Goal: Task Accomplishment & Management: Manage account settings

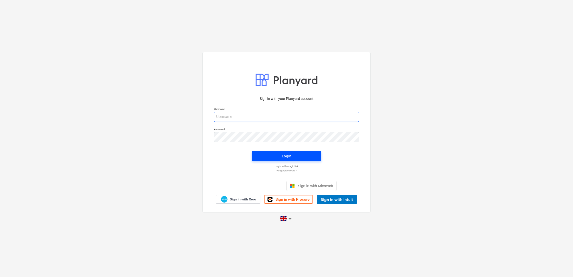
type input "[EMAIL_ADDRESS][DOMAIN_NAME]"
click at [275, 158] on span "Login" at bounding box center [287, 156] width 58 height 7
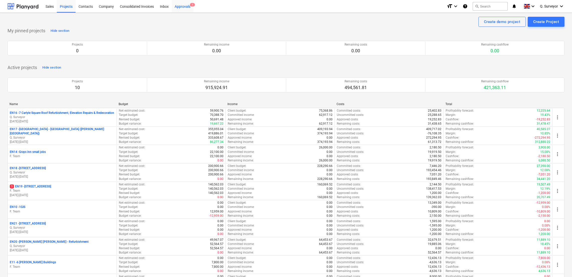
click at [184, 6] on div "Approvals 1" at bounding box center [183, 6] width 22 height 13
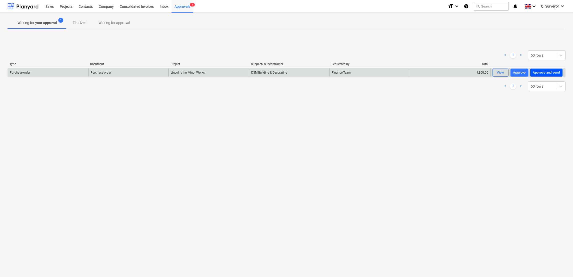
click at [545, 74] on div "Approve and send" at bounding box center [546, 73] width 27 height 6
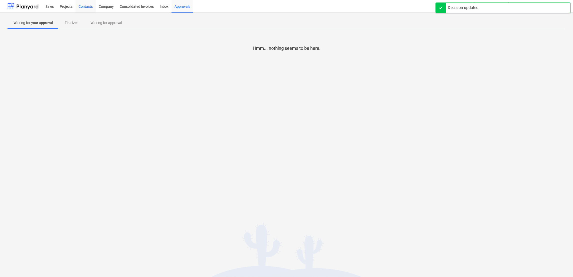
click at [91, 9] on div "Contacts" at bounding box center [86, 6] width 20 height 13
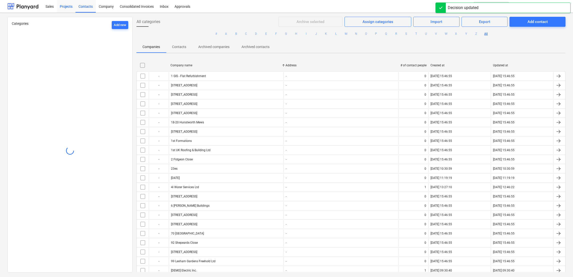
click at [65, 8] on div "Projects" at bounding box center [66, 6] width 19 height 13
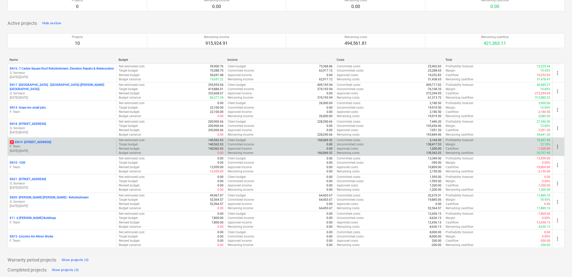
scroll to position [56, 0]
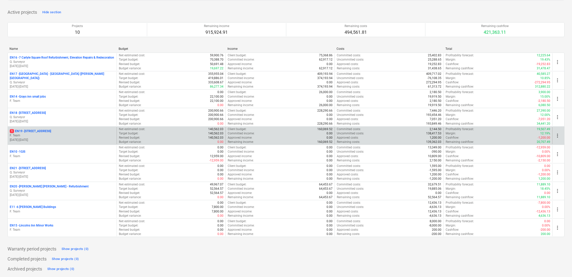
click at [19, 129] on p "1 EN19 - [STREET_ADDRESS]" at bounding box center [30, 131] width 41 height 4
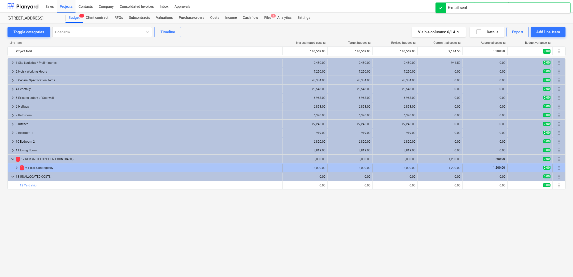
click at [36, 167] on div "1 9.1 Risk Contingency" at bounding box center [150, 168] width 261 height 8
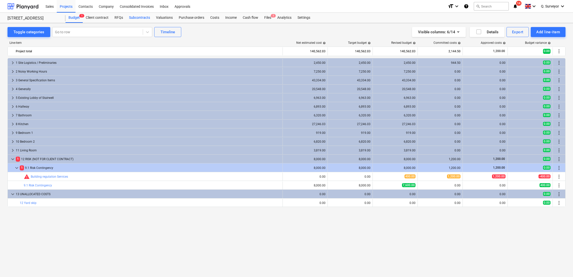
click at [138, 15] on div "Subcontracts" at bounding box center [139, 18] width 27 height 10
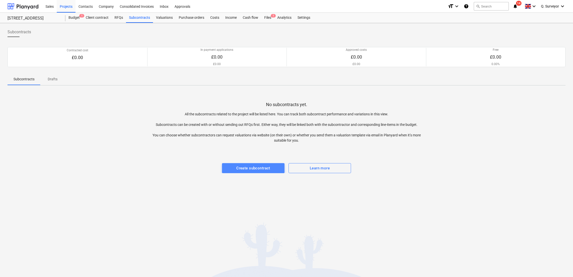
click at [255, 171] on div "Create subcontract" at bounding box center [253, 168] width 34 height 7
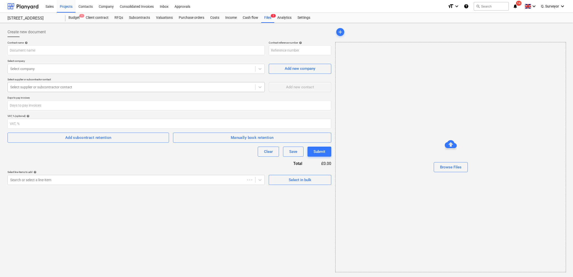
type input "EN19-SO-001"
click at [445, 178] on div "Browse Files" at bounding box center [450, 157] width 231 height 230
click at [452, 167] on div "Browse Files" at bounding box center [451, 167] width 22 height 7
type input "MWO No 1 [GEOGRAPHIC_DATA] 2nd Floor Flat - J&K.pdf"
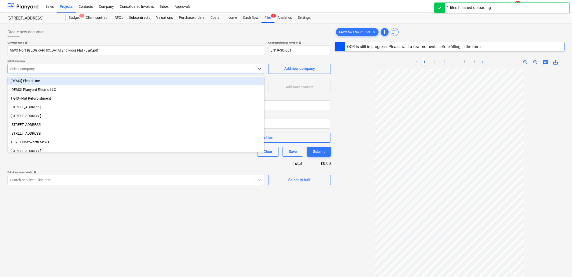
click at [28, 65] on div "Select company" at bounding box center [131, 68] width 247 height 7
type input "j"
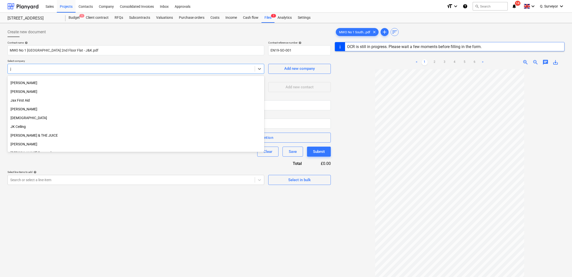
scroll to position [49, 0]
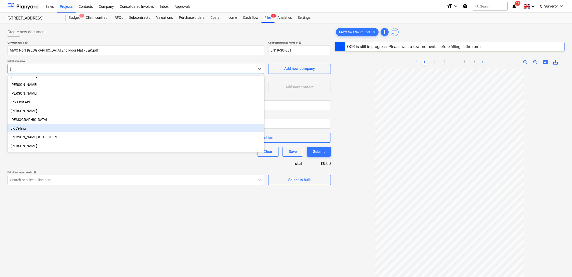
click at [24, 125] on div "JK Ceiling" at bounding box center [136, 128] width 257 height 8
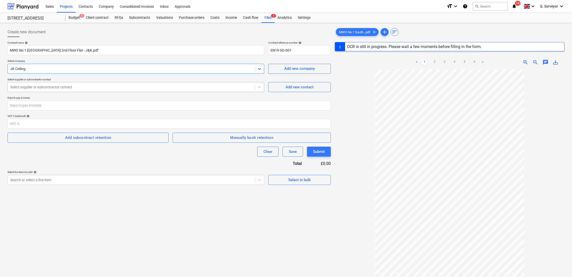
click at [207, 85] on div at bounding box center [131, 87] width 242 height 5
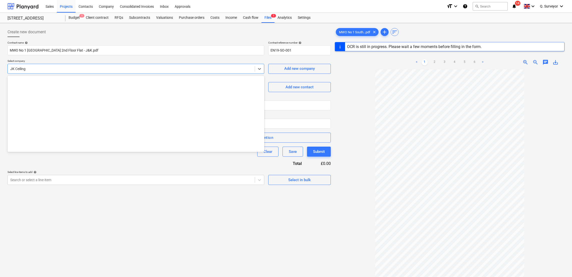
click at [58, 74] on div "JK Ceiling" at bounding box center [136, 69] width 257 height 10
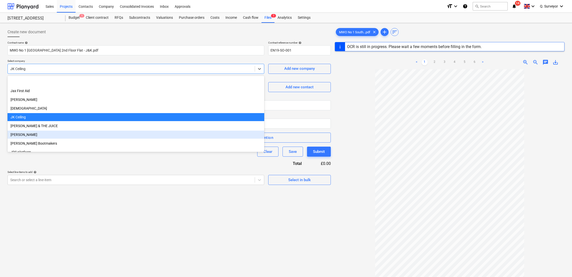
scroll to position [1774, 0]
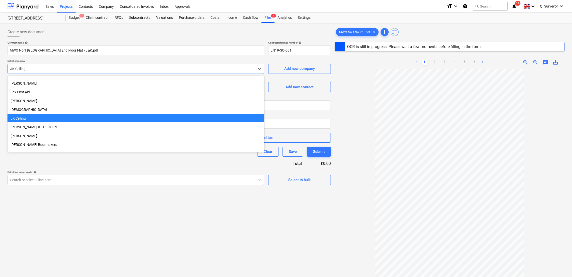
click at [19, 120] on div "JK Ceiling" at bounding box center [136, 118] width 257 height 8
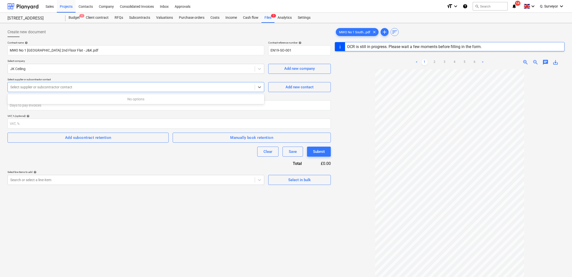
click at [250, 88] on div at bounding box center [131, 87] width 242 height 5
click at [297, 84] on div "Add new contact" at bounding box center [299, 87] width 28 height 7
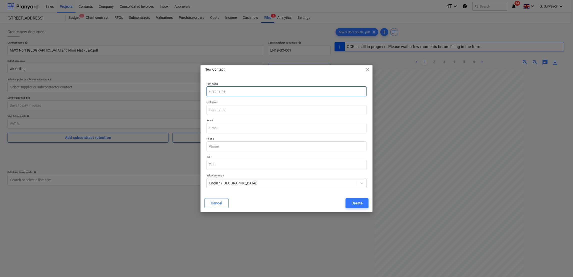
click at [258, 91] on input "text" at bounding box center [287, 91] width 160 height 10
type input "[PERSON_NAME]"
click at [219, 103] on p "Last name" at bounding box center [287, 102] width 160 height 4
click at [218, 105] on input "text" at bounding box center [287, 110] width 160 height 10
paste input "[PERSON_NAME]"
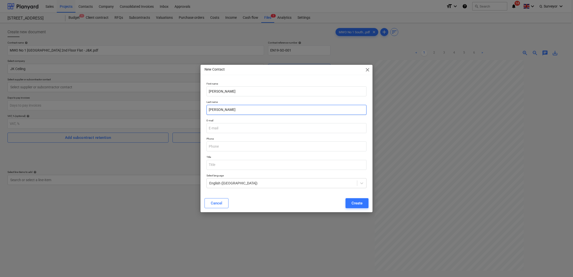
type input "[PERSON_NAME]"
paste input "[EMAIL_ADDRESS][DOMAIN_NAME]"
type input "[EMAIL_ADDRESS][DOMAIN_NAME]"
drag, startPoint x: 227, startPoint y: 141, endPoint x: 226, endPoint y: 143, distance: 2.6
click at [226, 143] on div "Phone" at bounding box center [287, 144] width 160 height 14
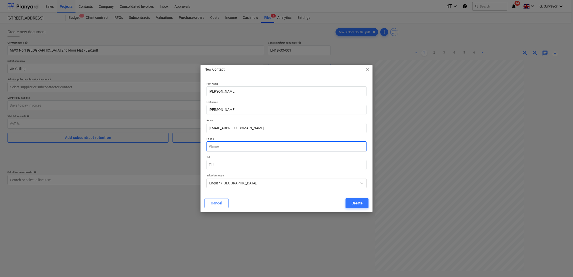
paste input "tel:+44+[PHONE_NUMBER]"
drag, startPoint x: 219, startPoint y: 146, endPoint x: 184, endPoint y: 145, distance: 35.5
click at [184, 145] on div "New Contact close First name [PERSON_NAME] Last name [PERSON_NAME] E-mail [EMAI…" at bounding box center [286, 138] width 573 height 277
type input "07950592207"
click at [218, 162] on input "text" at bounding box center [287, 165] width 160 height 10
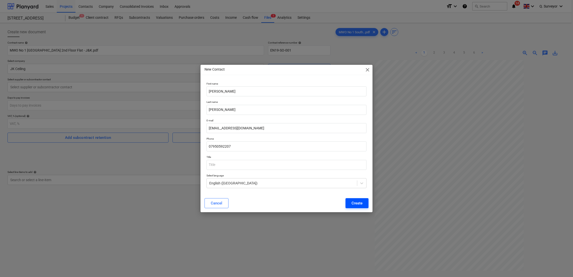
click at [359, 203] on div "Create" at bounding box center [357, 203] width 11 height 7
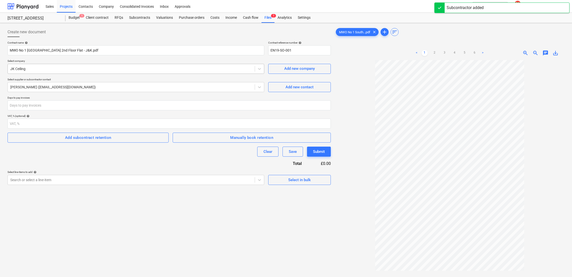
click at [45, 69] on div at bounding box center [131, 68] width 242 height 5
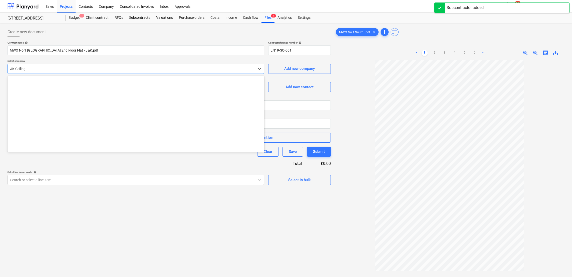
scroll to position [1811, 0]
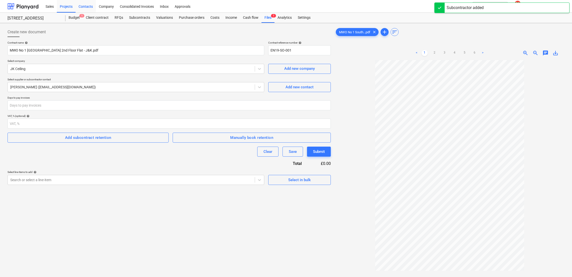
click at [87, 8] on div "Contacts" at bounding box center [86, 6] width 20 height 13
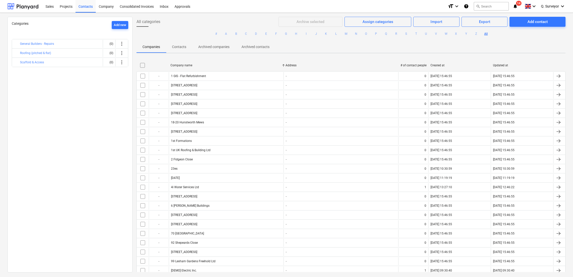
click at [184, 47] on p "Contacts" at bounding box center [179, 46] width 14 height 5
click at [176, 48] on p "Contacts" at bounding box center [179, 46] width 14 height 5
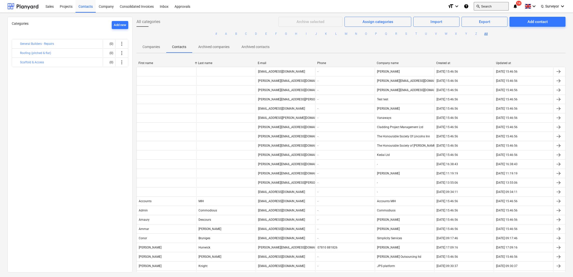
click at [493, 8] on button "search Search" at bounding box center [491, 6] width 35 height 9
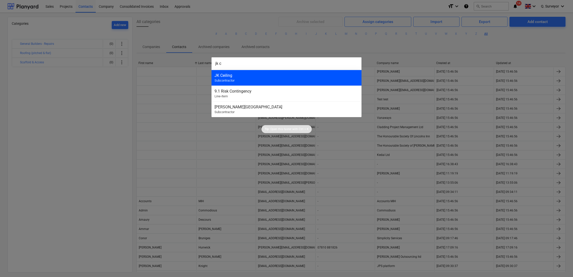
type input "jk c"
click at [254, 76] on div "JK Ceiling" at bounding box center [287, 75] width 144 height 5
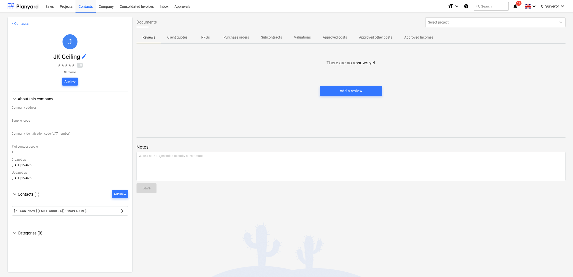
click at [85, 56] on span "edit" at bounding box center [84, 56] width 6 height 6
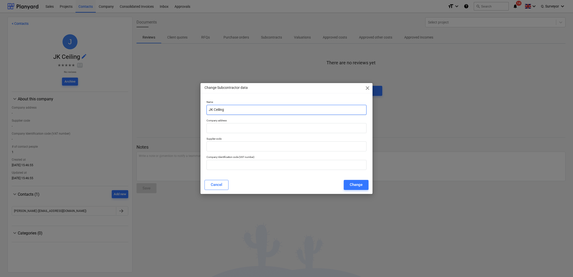
drag, startPoint x: 234, startPoint y: 109, endPoint x: 151, endPoint y: 96, distance: 84.0
click at [151, 96] on div "Change Subcontractor data close Name JK Ceiling Company address Supplier code C…" at bounding box center [286, 138] width 573 height 277
type input "J&K Ceiling Ltd"
click at [237, 128] on input "text" at bounding box center [287, 128] width 160 height 10
paste input "[STREET_ADDRESS]"
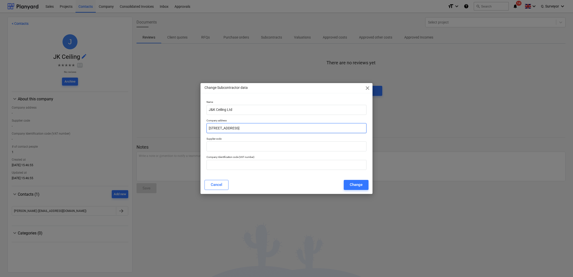
drag, startPoint x: 245, startPoint y: 129, endPoint x: 255, endPoint y: 126, distance: 10.4
click at [255, 126] on input "[STREET_ADDRESS]" at bounding box center [287, 128] width 160 height 10
drag, startPoint x: 255, startPoint y: 125, endPoint x: 253, endPoint y: 125, distance: 2.5
click at [255, 125] on input "[STREET_ADDRESS]" at bounding box center [287, 128] width 160 height 10
click at [246, 129] on input "[STREET_ADDRESS]" at bounding box center [287, 128] width 160 height 10
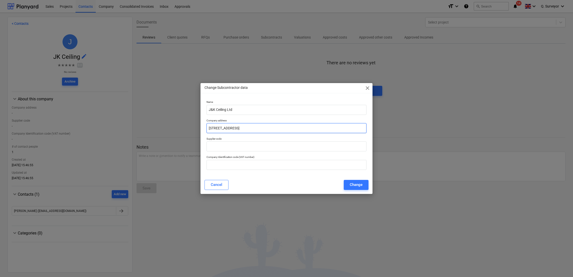
click at [248, 127] on input "[STREET_ADDRESS]" at bounding box center [287, 128] width 160 height 10
drag, startPoint x: 248, startPoint y: 127, endPoint x: 239, endPoint y: 131, distance: 10.0
click at [239, 131] on input "[STREET_ADDRESS]" at bounding box center [287, 128] width 160 height 10
drag, startPoint x: 262, startPoint y: 128, endPoint x: 254, endPoint y: 127, distance: 8.5
click at [254, 127] on input "[STREET_ADDRESS]" at bounding box center [287, 128] width 160 height 10
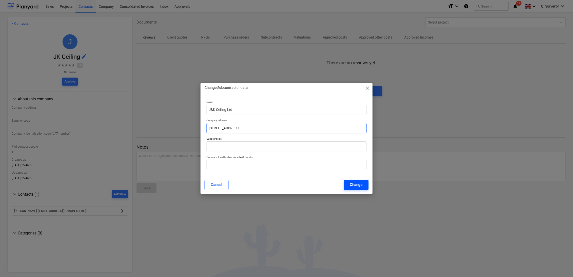
type input "[STREET_ADDRESS]"
click at [356, 185] on div "Change" at bounding box center [356, 184] width 13 height 7
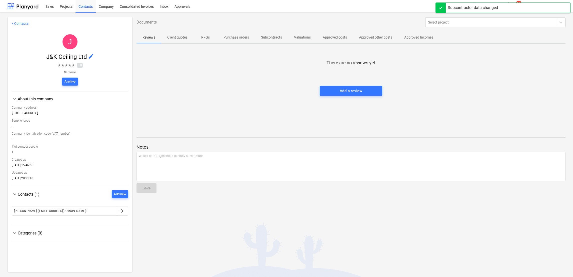
click at [215, 104] on div "There are no reviews yet Add a review" at bounding box center [351, 85] width 429 height 75
click at [67, 8] on div "Projects" at bounding box center [66, 6] width 19 height 13
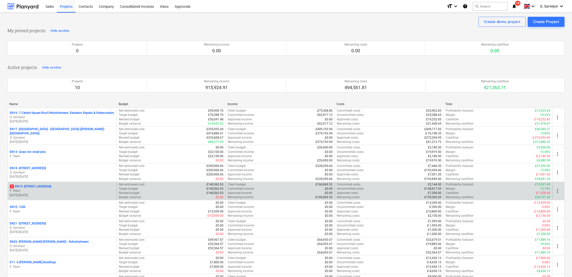
click at [38, 186] on p "1 EN19 - [STREET_ADDRESS]" at bounding box center [30, 186] width 41 height 4
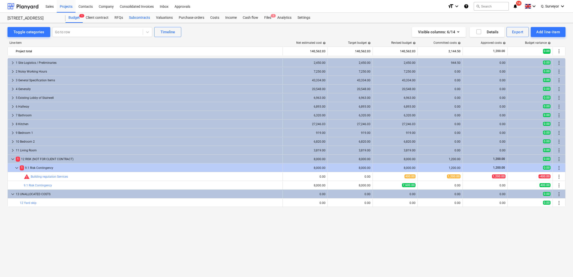
click at [143, 19] on div "Subcontracts" at bounding box center [139, 18] width 27 height 10
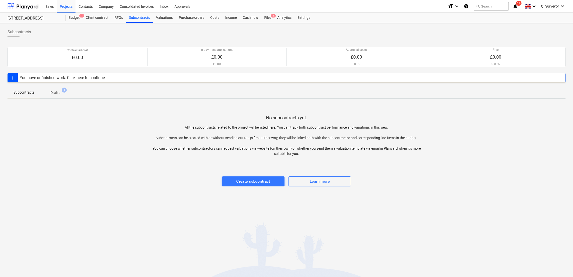
click at [62, 97] on span "Drafts 1" at bounding box center [56, 92] width 30 height 9
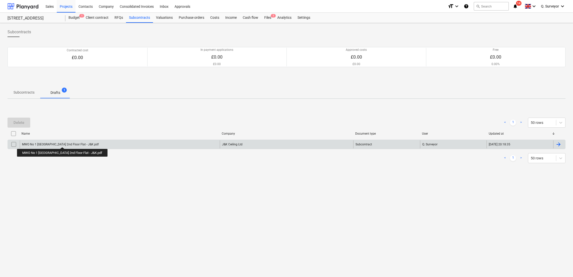
click at [58, 143] on div "MWO No 1 [GEOGRAPHIC_DATA] 2nd Floor Flat - J&K.pdf" at bounding box center [60, 145] width 77 height 4
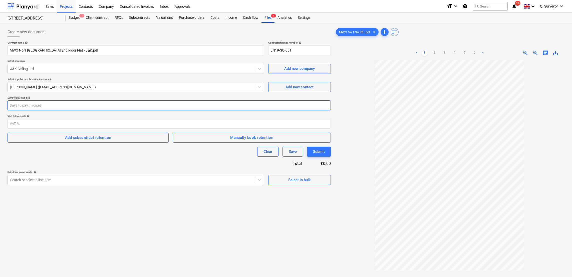
click at [35, 104] on input "number" at bounding box center [169, 105] width 323 height 10
type input "35"
click at [26, 123] on input "number" at bounding box center [169, 124] width 323 height 10
type input "0"
click at [43, 154] on div "Clear Save Submit" at bounding box center [169, 152] width 323 height 10
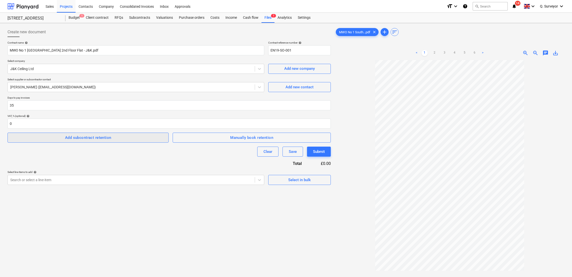
click at [102, 137] on div "Add subcontract retention" at bounding box center [88, 137] width 46 height 7
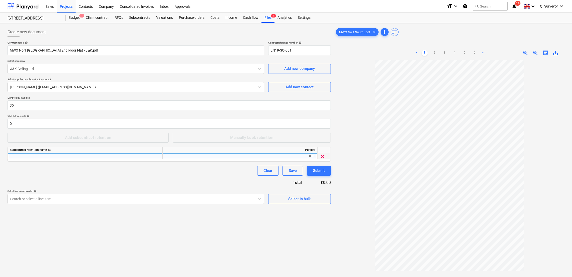
click at [79, 157] on div at bounding box center [85, 156] width 155 height 6
type input "PC"
click at [310, 156] on div "0.00" at bounding box center [240, 156] width 151 height 6
type input "2.5"
click at [313, 168] on div "Submit" at bounding box center [319, 170] width 12 height 7
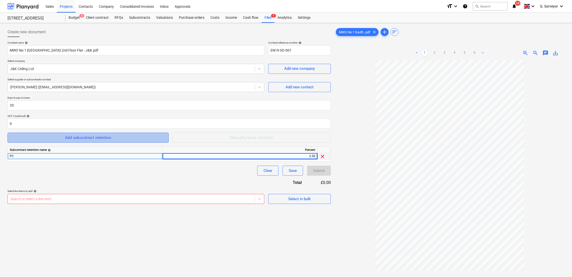
click at [120, 140] on span "Add subcontract retention" at bounding box center [88, 137] width 150 height 7
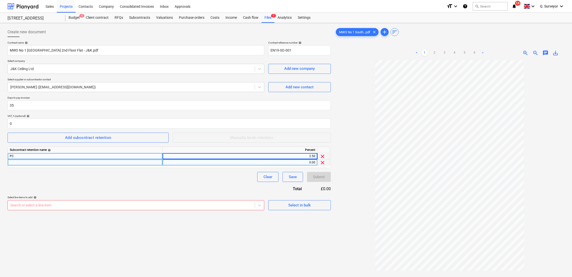
click at [43, 165] on div at bounding box center [85, 162] width 155 height 6
type input "MGD"
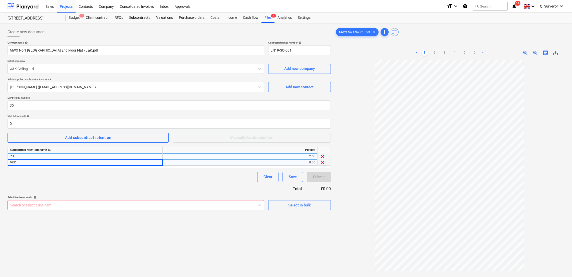
click at [303, 162] on div "0.00" at bounding box center [240, 162] width 151 height 6
type input "2.5"
click at [191, 183] on div "Contract name help MWO No 1 South Square 2nd Floor Flat - J&K.pdf Contract refe…" at bounding box center [169, 125] width 323 height 169
click at [298, 206] on div "Select in bulk" at bounding box center [299, 205] width 23 height 7
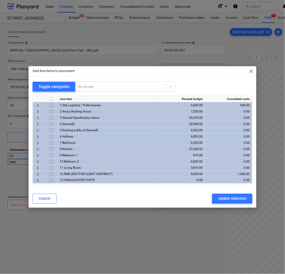
click at [38, 116] on span "keyboard_arrow_right" at bounding box center [38, 118] width 6 height 6
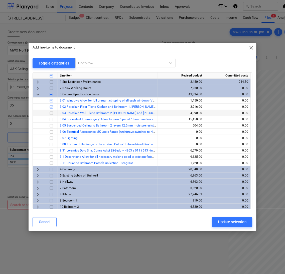
click at [49, 112] on input "checkbox" at bounding box center [51, 113] width 6 height 6
click at [54, 127] on input "checkbox" at bounding box center [51, 126] width 6 height 6
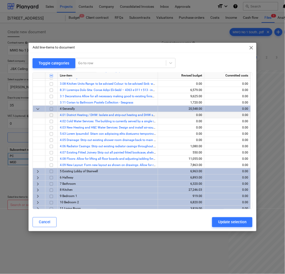
scroll to position [76, 0]
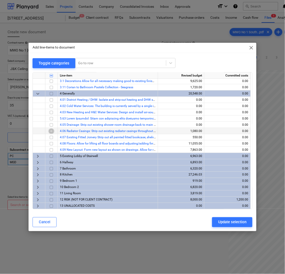
click at [51, 130] on input "checkbox" at bounding box center [51, 131] width 6 height 6
click at [55, 138] on div at bounding box center [51, 137] width 13 height 6
click at [53, 139] on input "checkbox" at bounding box center [51, 138] width 6 height 6
click at [52, 144] on input "checkbox" at bounding box center [51, 144] width 6 height 6
click at [36, 154] on span "keyboard_arrow_right" at bounding box center [38, 156] width 6 height 6
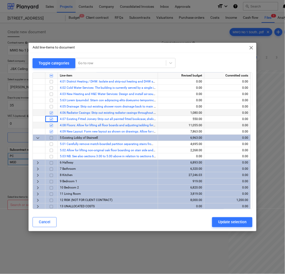
scroll to position [95, 0]
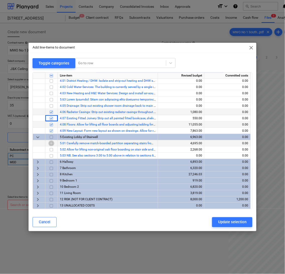
click at [52, 144] on input "checkbox" at bounding box center [51, 144] width 6 height 6
click at [52, 149] on input "checkbox" at bounding box center [51, 150] width 6 height 6
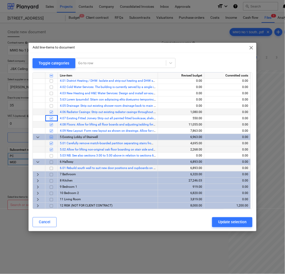
click at [51, 168] on input "checkbox" at bounding box center [51, 169] width 6 height 6
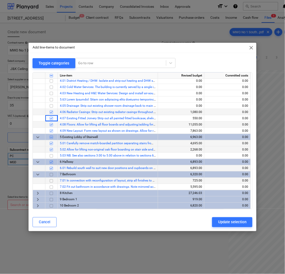
click at [51, 181] on input "checkbox" at bounding box center [51, 181] width 6 height 6
click at [52, 187] on input "checkbox" at bounding box center [51, 187] width 6 height 6
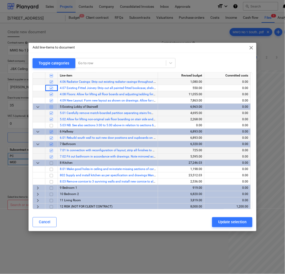
scroll to position [132, 0]
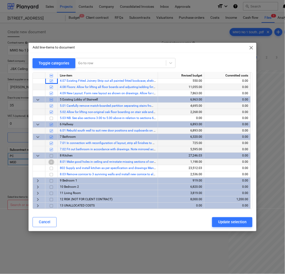
click at [50, 162] on input "checkbox" at bounding box center [51, 162] width 6 height 6
click at [53, 169] on input "checkbox" at bounding box center [51, 169] width 6 height 6
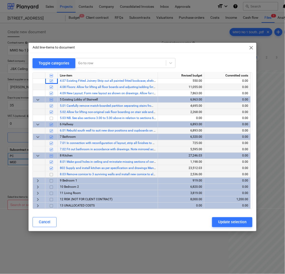
click at [52, 173] on input "checkbox" at bounding box center [51, 175] width 6 height 6
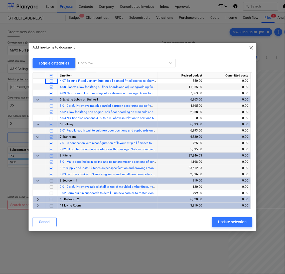
click at [52, 188] on input "checkbox" at bounding box center [51, 187] width 6 height 6
click at [52, 192] on input "checkbox" at bounding box center [51, 194] width 6 height 6
click at [36, 200] on span "keyboard_arrow_right" at bounding box center [38, 200] width 6 height 6
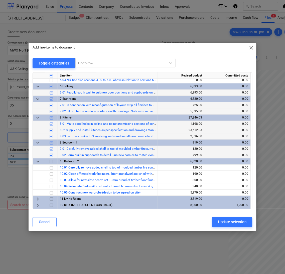
scroll to position [176, 0]
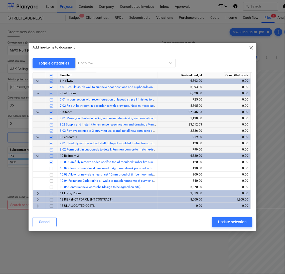
click at [52, 169] on input "checkbox" at bounding box center [51, 169] width 6 height 6
click at [51, 181] on input "checkbox" at bounding box center [51, 181] width 6 height 6
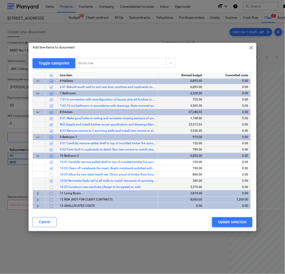
click at [51, 188] on input "checkbox" at bounding box center [51, 188] width 6 height 6
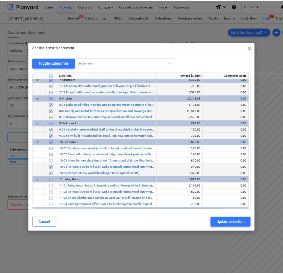
scroll to position [201, 0]
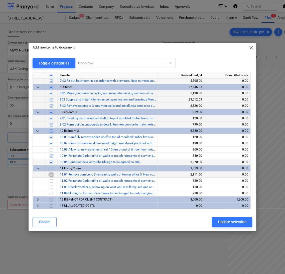
click at [52, 175] on input "checkbox" at bounding box center [51, 175] width 6 height 6
click at [52, 181] on input "checkbox" at bounding box center [51, 181] width 6 height 6
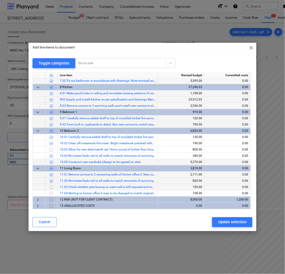
click at [53, 186] on input "checkbox" at bounding box center [51, 188] width 6 height 6
click at [51, 193] on input "checkbox" at bounding box center [51, 194] width 6 height 6
click at [223, 220] on div "Update selection" at bounding box center [232, 222] width 28 height 7
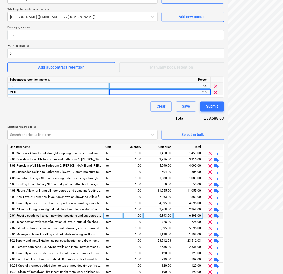
scroll to position [75, 0]
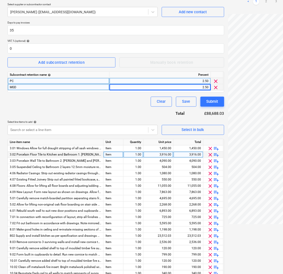
click at [152, 156] on div "3,916.00" at bounding box center [159, 155] width 26 height 6
click at [154, 154] on div "3,916.00" at bounding box center [159, 155] width 26 height 6
type input "1700"
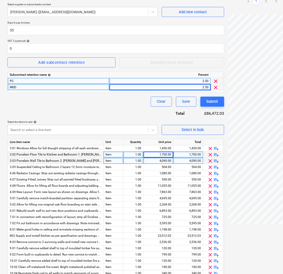
click at [166, 160] on div "4,090.00" at bounding box center [159, 161] width 26 height 6
type input "2000"
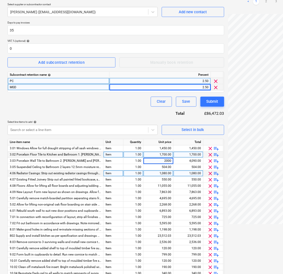
click at [169, 174] on div "1,080.00" at bounding box center [159, 174] width 26 height 6
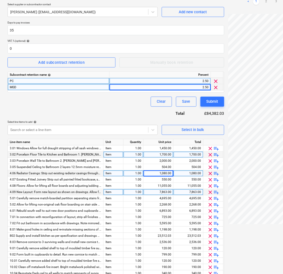
click at [166, 193] on div "7,863.00" at bounding box center [159, 192] width 26 height 6
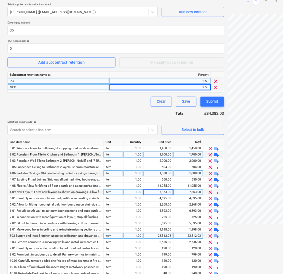
click at [168, 237] on div "23,512.03" at bounding box center [159, 236] width 26 height 6
type input "4670"
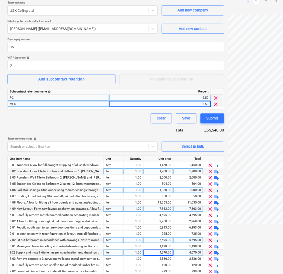
scroll to position [129, 0]
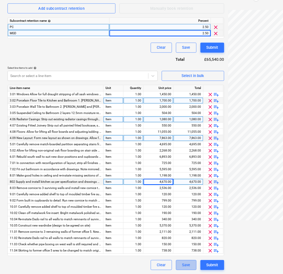
click at [191, 265] on button "Save" at bounding box center [186, 265] width 21 height 10
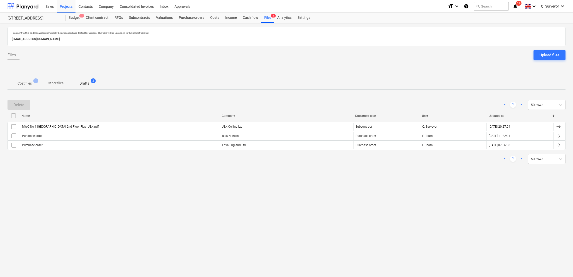
click at [322, 210] on div "Files sent to this address will automatically be processed and tested for virus…" at bounding box center [286, 150] width 573 height 254
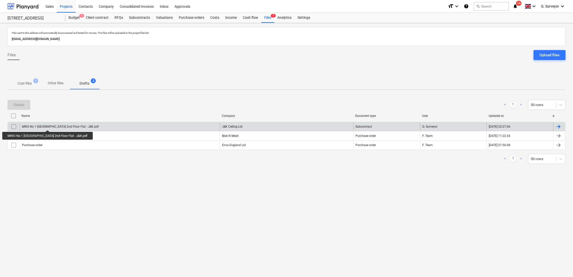
click at [43, 126] on div "MWO No 1 [GEOGRAPHIC_DATA] 2nd Floor Flat - J&K.pdf" at bounding box center [60, 127] width 77 height 4
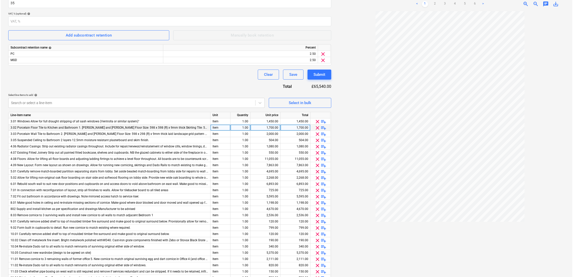
scroll to position [126, 0]
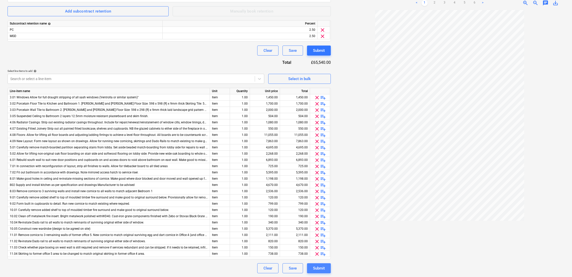
click at [315, 271] on div "Submit" at bounding box center [319, 268] width 12 height 7
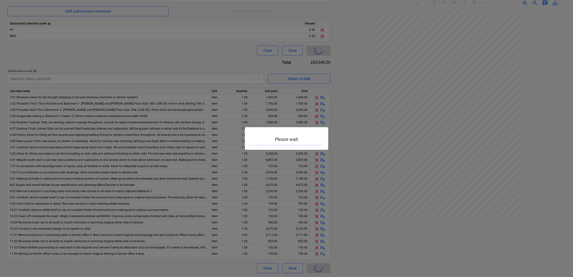
type input "EN19-SO-001"
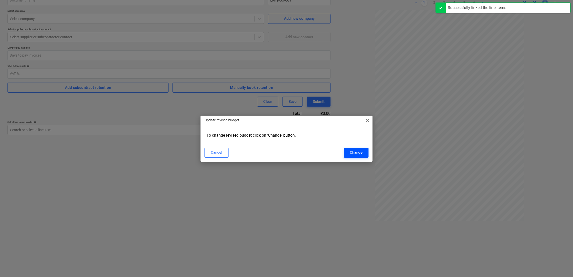
click at [365, 156] on button "Change" at bounding box center [356, 153] width 25 height 10
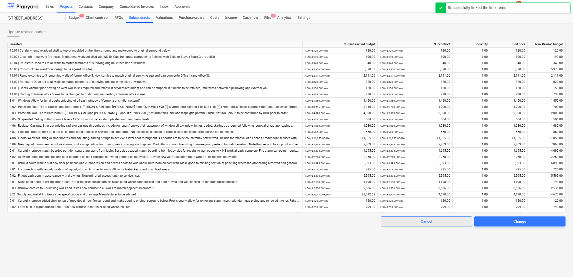
click at [435, 223] on span "Cancel" at bounding box center [426, 221] width 79 height 7
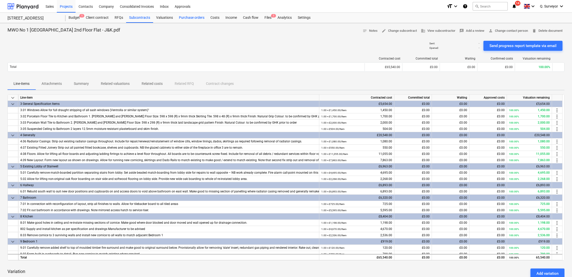
click at [188, 18] on div "Purchase orders" at bounding box center [192, 18] width 32 height 10
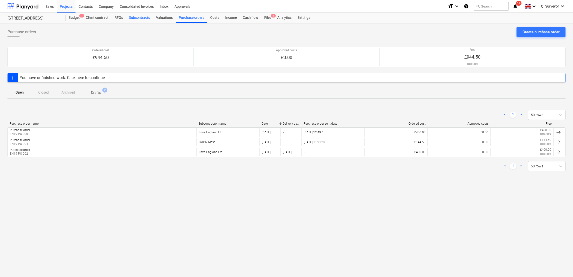
click at [131, 19] on div "Subcontracts" at bounding box center [139, 18] width 27 height 10
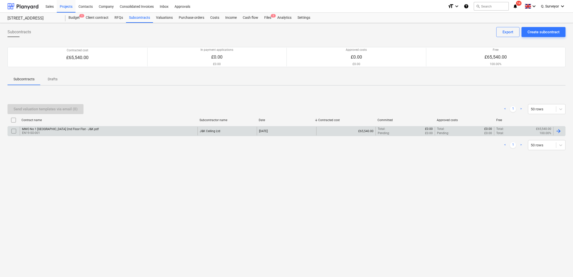
click at [13, 131] on input "checkbox" at bounding box center [14, 131] width 8 height 8
click at [57, 110] on div "Send valuation templates via email (1)" at bounding box center [46, 109] width 64 height 7
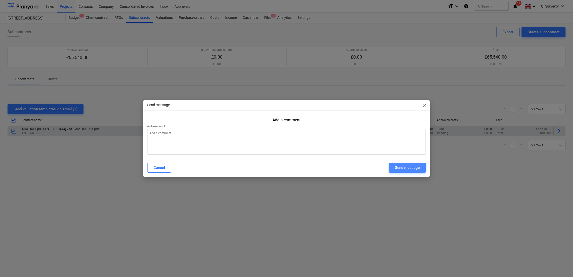
click at [409, 169] on div "Send message" at bounding box center [407, 167] width 25 height 7
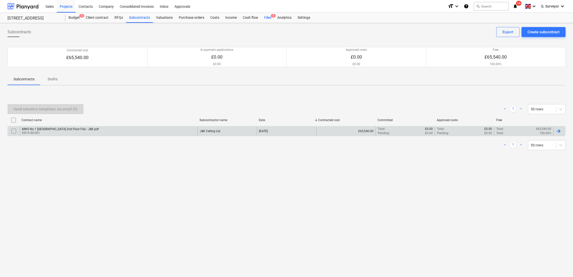
click at [267, 22] on div "Files 1" at bounding box center [267, 18] width 13 height 10
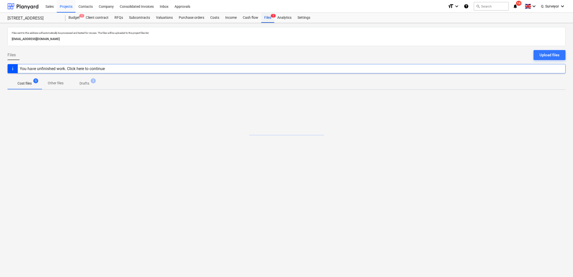
click at [268, 18] on div "Files 1" at bounding box center [267, 18] width 13 height 10
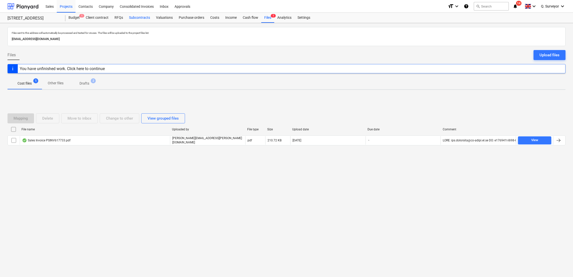
click at [132, 19] on div "Subcontracts" at bounding box center [139, 18] width 27 height 10
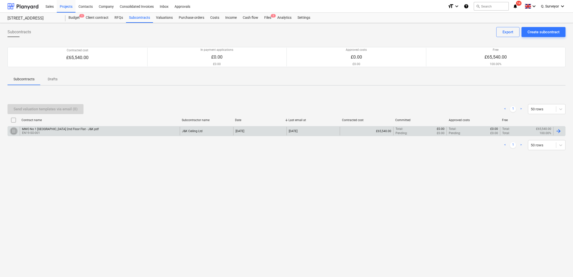
click at [16, 132] on input "checkbox" at bounding box center [14, 131] width 8 height 8
click at [65, 111] on div "Send valuation templates via email (1)" at bounding box center [46, 109] width 64 height 7
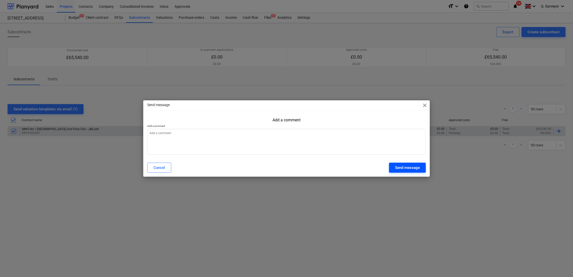
click at [416, 166] on div "Send message" at bounding box center [407, 167] width 25 height 7
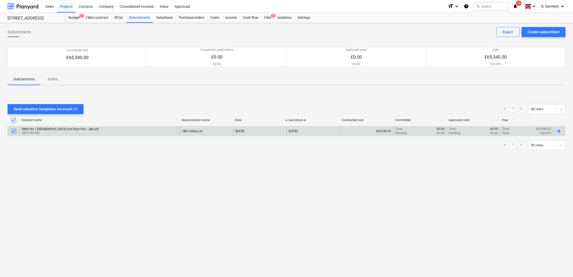
type textarea "x"
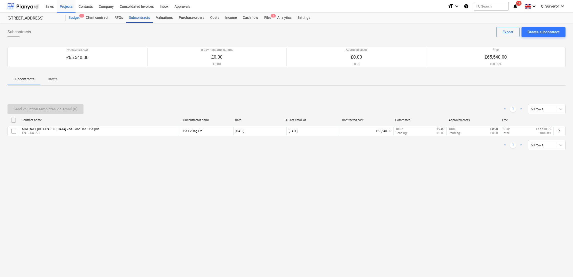
click at [75, 20] on div "Budget 1" at bounding box center [74, 18] width 17 height 10
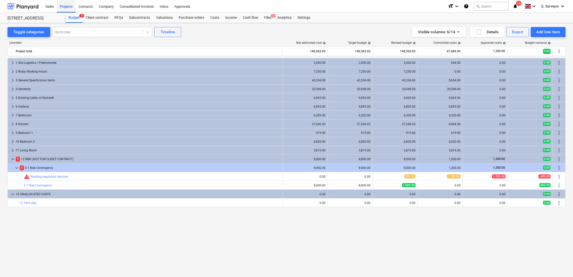
click at [73, 4] on div "Projects" at bounding box center [66, 6] width 19 height 13
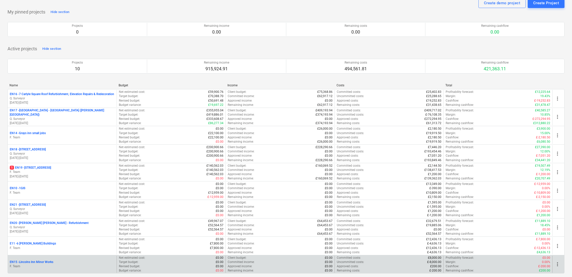
scroll to position [56, 0]
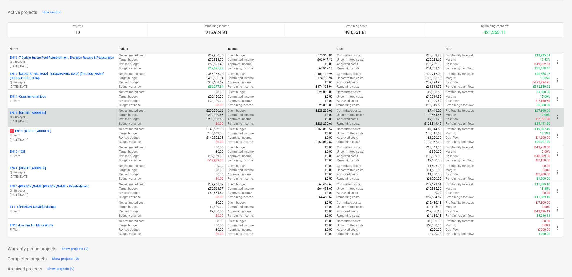
click at [31, 114] on p "EN18 - [STREET_ADDRESS]" at bounding box center [28, 113] width 36 height 4
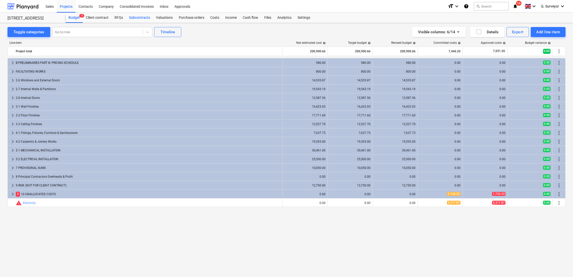
click at [139, 17] on div "Subcontracts" at bounding box center [139, 18] width 27 height 10
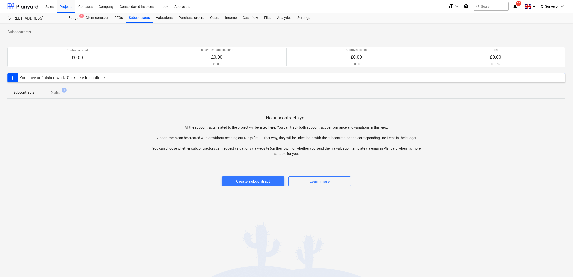
click at [49, 94] on span "Drafts 1" at bounding box center [56, 92] width 18 height 5
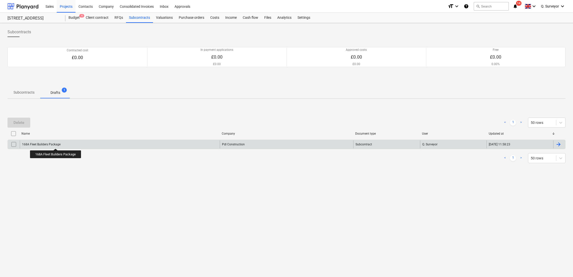
click at [56, 144] on div "168A Fleet Builders Package" at bounding box center [41, 145] width 39 height 4
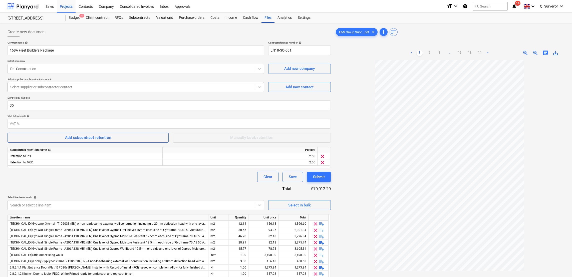
click at [49, 85] on div at bounding box center [131, 87] width 242 height 5
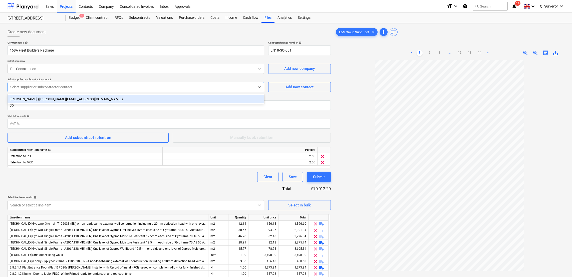
click at [45, 98] on div "[PERSON_NAME] ([PERSON_NAME][EMAIL_ADDRESS][DOMAIN_NAME])" at bounding box center [136, 99] width 257 height 8
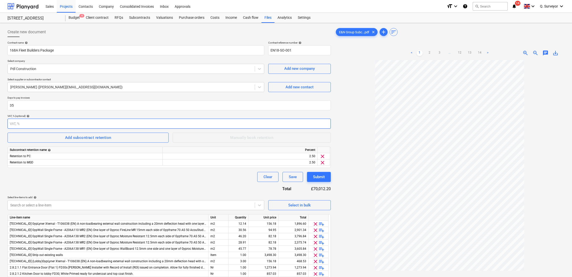
click at [52, 125] on input "number" at bounding box center [169, 124] width 323 height 10
type input "0"
click at [82, 114] on div "Contract name help 168A Fleet Builders Package Contract reference number help E…" at bounding box center [169, 245] width 323 height 408
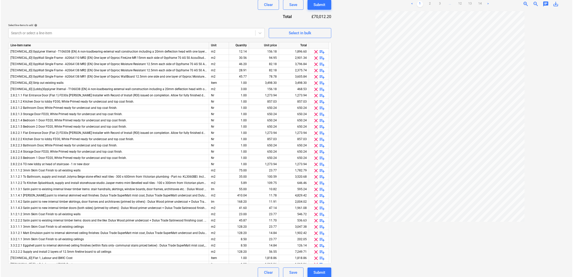
scroll to position [177, 0]
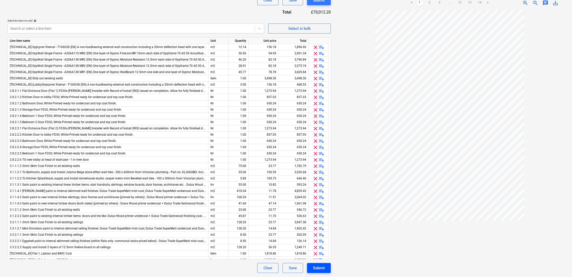
click at [327, 270] on button "Submit" at bounding box center [319, 268] width 24 height 10
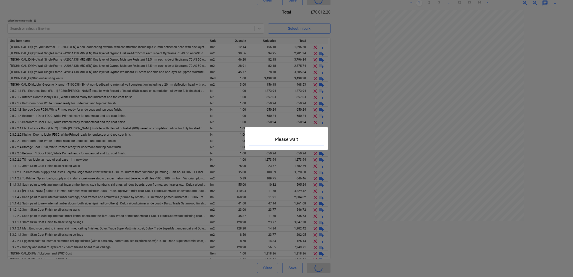
scroll to position [50, 0]
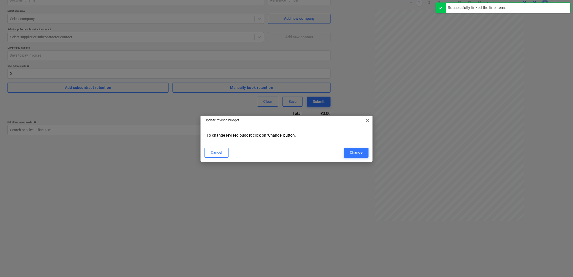
click at [370, 120] on span "close" at bounding box center [368, 121] width 6 height 6
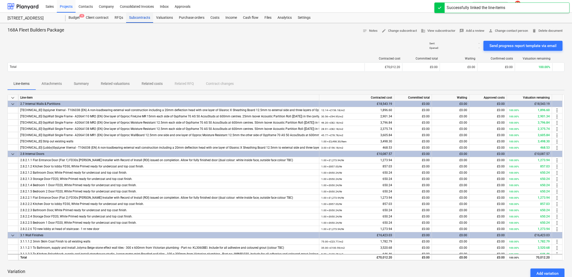
click at [130, 16] on div "Subcontracts" at bounding box center [139, 18] width 27 height 10
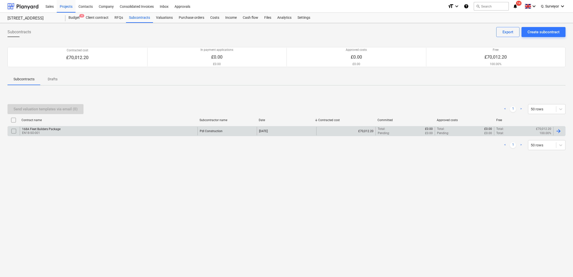
click at [31, 134] on p "EN18-SO-001" at bounding box center [41, 133] width 39 height 4
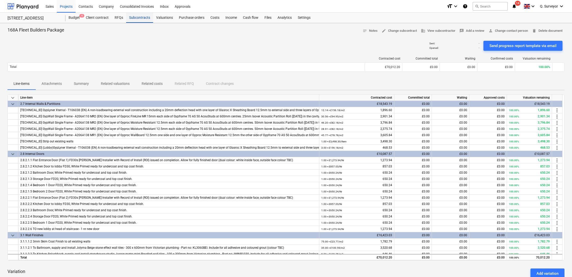
click at [138, 21] on div "Subcontracts" at bounding box center [139, 18] width 27 height 10
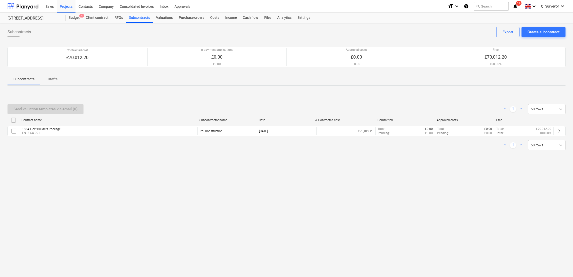
click at [140, 201] on div "Subcontracts Create subcontract Export Contracted cost £70,012.20 In payment ap…" at bounding box center [286, 150] width 573 height 254
click at [533, 33] on div "Create subcontract" at bounding box center [544, 32] width 32 height 7
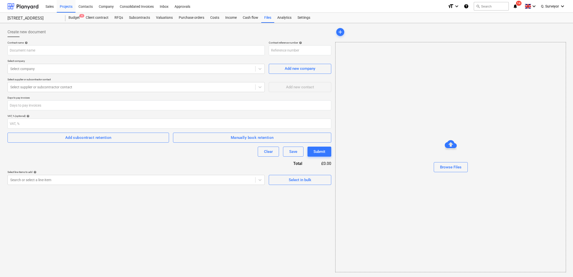
type input "EN18-SO-002"
click at [26, 49] on input "text" at bounding box center [136, 50] width 257 height 10
click at [457, 171] on button "Browse Files" at bounding box center [451, 167] width 34 height 10
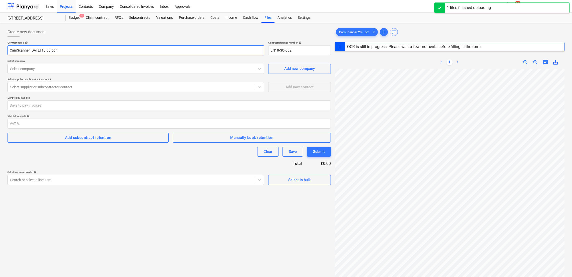
click at [90, 51] on input "CamScanner [DATE] 18.08.pdf" at bounding box center [136, 50] width 257 height 10
drag, startPoint x: 82, startPoint y: 51, endPoint x: -2, endPoint y: 56, distance: 83.1
click at [0, 56] on html "Sales Projects Contacts Company Consolidated Invoices Inbox Approvals format_si…" at bounding box center [286, 138] width 572 height 277
type input "168 Fleet - Mechanical Package"
click at [24, 69] on div at bounding box center [131, 68] width 242 height 5
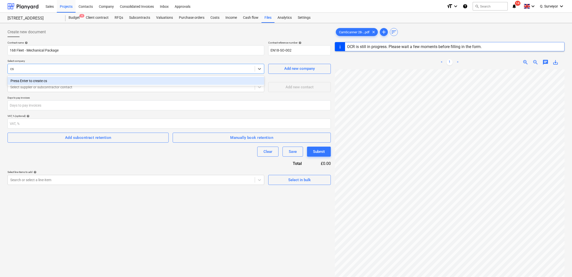
type input "c"
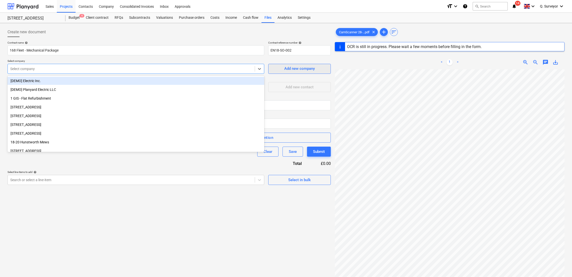
click at [299, 68] on div "Add new company" at bounding box center [299, 68] width 31 height 7
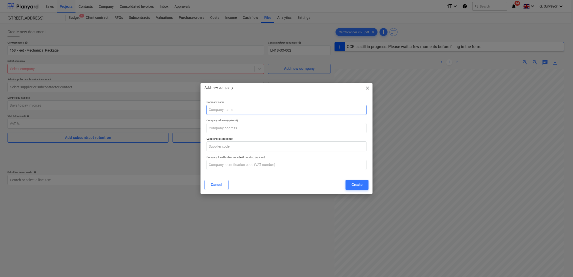
click at [250, 111] on input "text" at bounding box center [287, 110] width 160 height 10
type input "c."
click at [369, 90] on span "close" at bounding box center [368, 88] width 6 height 6
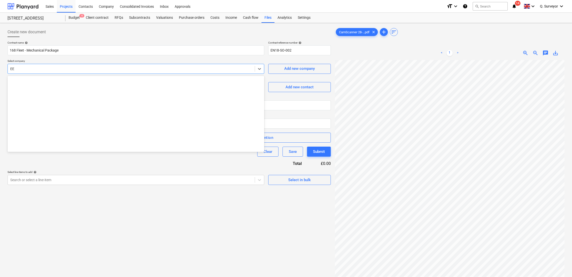
click at [71, 69] on div at bounding box center [131, 68] width 242 height 5
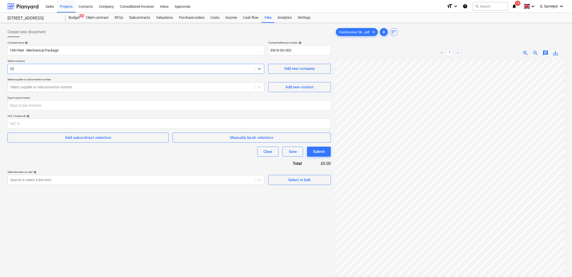
click at [0, 76] on html "Sales Projects Contacts Company Consolidated Invoices Inbox Approvals format_si…" at bounding box center [286, 138] width 572 height 277
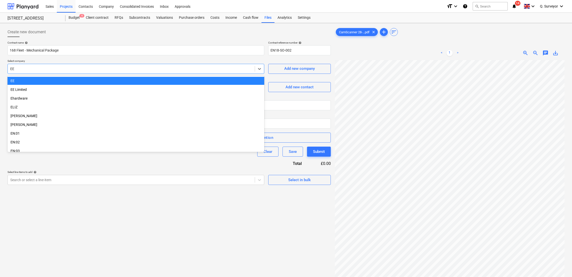
drag, startPoint x: 28, startPoint y: 71, endPoint x: -2, endPoint y: 71, distance: 29.0
click at [0, 71] on html "Sales Projects Contacts Company Consolidated Invoices Inbox Approvals format_si…" at bounding box center [286, 138] width 572 height 277
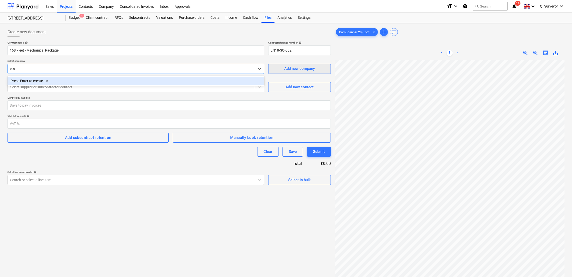
type input "c.s"
click at [288, 73] on button "Add new company" at bounding box center [299, 69] width 63 height 10
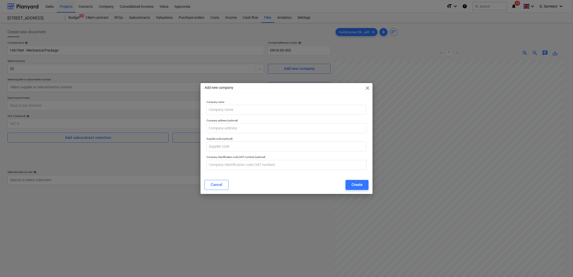
click at [219, 104] on p "Company name" at bounding box center [287, 102] width 160 height 4
click at [219, 108] on input "text" at bounding box center [287, 110] width 160 height 10
paste input "C.S Plumbing and Heating Services Ltd."
type input "C.S Plumbing and Heating Services Ltd."
click at [230, 131] on input "text" at bounding box center [287, 128] width 160 height 10
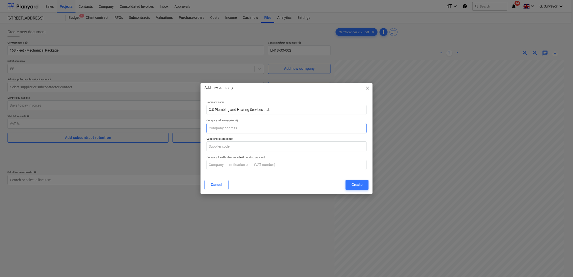
paste input "Building 2​ Unit O Vero Storage [STREET_ADDRESS][PERSON_NAME]"
type input "Building 2​ Unit O Vero Storage [STREET_ADDRESS][PERSON_NAME]"
click at [361, 185] on div "Create" at bounding box center [357, 184] width 11 height 7
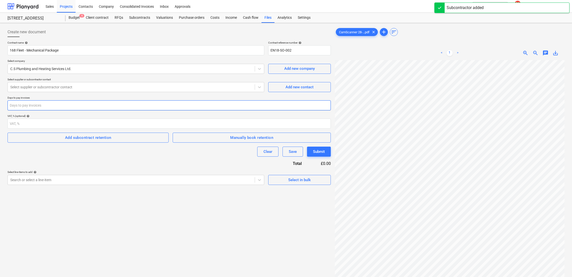
click at [56, 108] on input "number" at bounding box center [169, 105] width 323 height 10
click at [54, 89] on div at bounding box center [131, 87] width 242 height 5
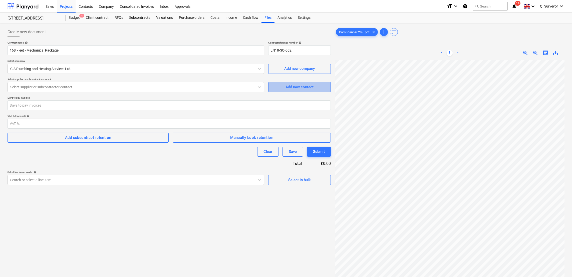
click at [285, 83] on button "Add new contact" at bounding box center [299, 87] width 63 height 10
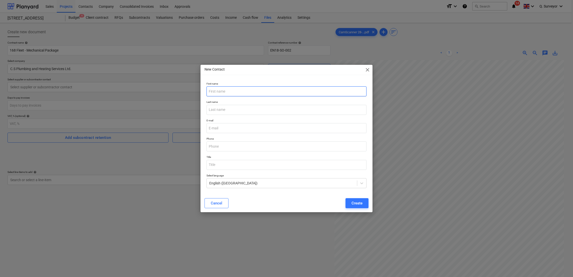
click at [240, 93] on input "text" at bounding box center [287, 91] width 160 height 10
type input "[PERSON_NAME]"
click at [225, 110] on input "text" at bounding box center [287, 110] width 160 height 10
paste input "[PERSON_NAME]"
type input "[PERSON_NAME]"
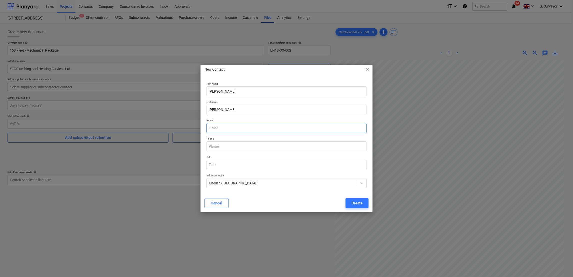
click at [213, 129] on input "email" at bounding box center [287, 128] width 160 height 10
paste input "[PERSON_NAME][EMAIL_ADDRESS][DOMAIN_NAME]"
type input "[PERSON_NAME][EMAIL_ADDRESS][DOMAIN_NAME]"
click at [224, 145] on input "text" at bounding box center [287, 146] width 160 height 10
paste input "01489 532 300"
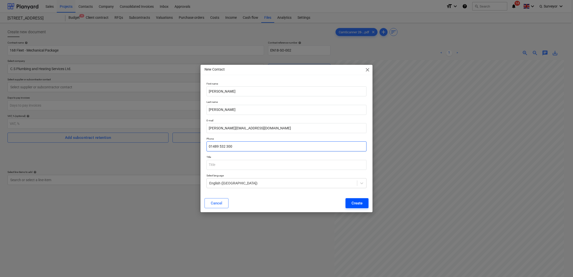
type input "01489 532 300"
click at [362, 205] on div "Create" at bounding box center [357, 203] width 11 height 7
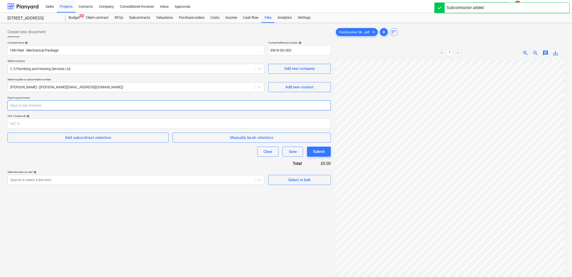
click at [32, 106] on input "number" at bounding box center [169, 105] width 323 height 10
type input "35"
click at [23, 120] on input "number" at bounding box center [169, 124] width 323 height 10
type input "0"
click at [74, 219] on div "Create new document Contract name help 168 Fleet - Mechanical Package Contract …" at bounding box center [169, 175] width 327 height 300
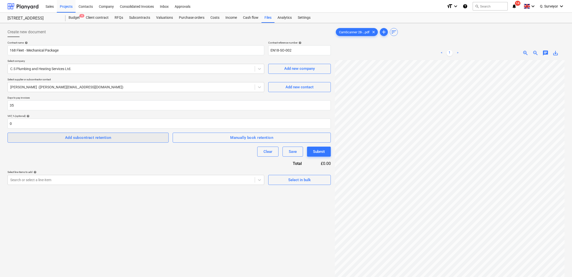
click at [116, 139] on span "Add subcontract retention" at bounding box center [88, 137] width 150 height 7
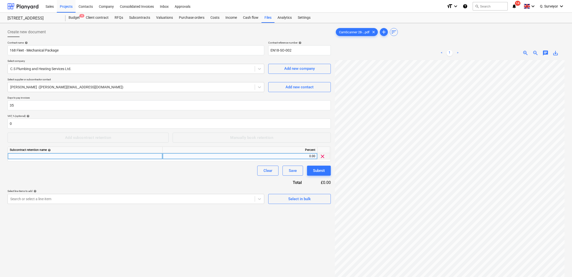
click at [50, 154] on div at bounding box center [85, 156] width 155 height 6
type input "PC"
click at [315, 155] on div "0.00" at bounding box center [240, 156] width 151 height 6
type input "2.5"
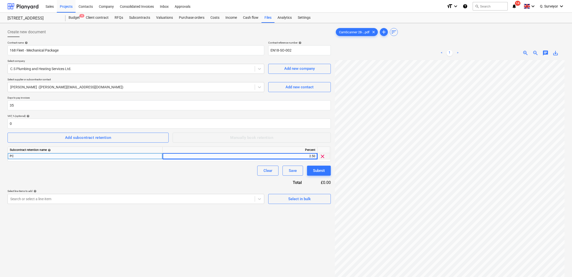
click at [88, 178] on div "Contract name help 168 Fleet - Mechanical Package Contract reference number hel…" at bounding box center [169, 122] width 323 height 163
click at [85, 141] on div "Add subcontract retention" at bounding box center [88, 137] width 46 height 7
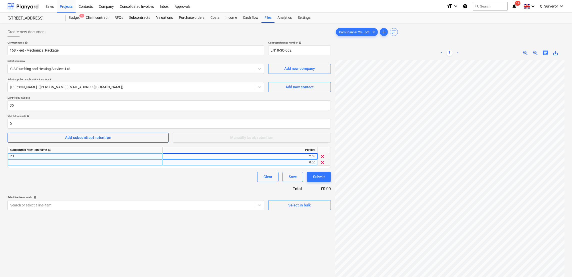
click at [25, 164] on div at bounding box center [85, 162] width 155 height 6
type input "MGD"
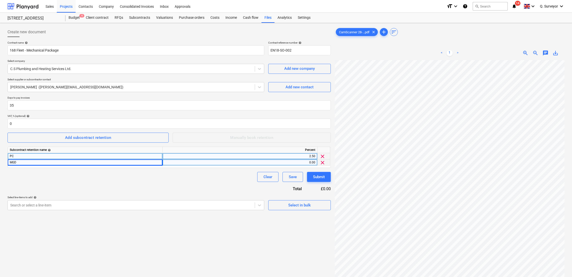
click at [304, 163] on div "0.00" at bounding box center [240, 162] width 151 height 6
type input "2.5"
drag, startPoint x: 185, startPoint y: 240, endPoint x: 195, endPoint y: 232, distance: 12.7
click at [185, 240] on div "Create new document Contract name help 168 Fleet - Mechanical Package Contract …" at bounding box center [169, 175] width 327 height 300
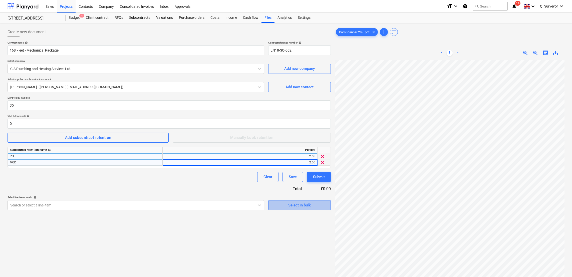
click at [283, 204] on span "Select in bulk" at bounding box center [299, 205] width 50 height 7
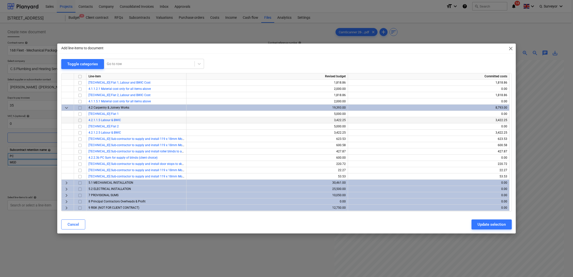
scroll to position [68, 0]
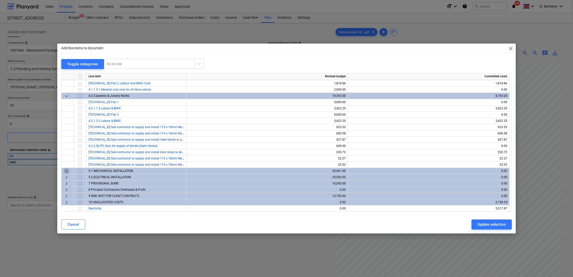
click at [64, 170] on span "keyboard_arrow_right" at bounding box center [67, 171] width 6 height 6
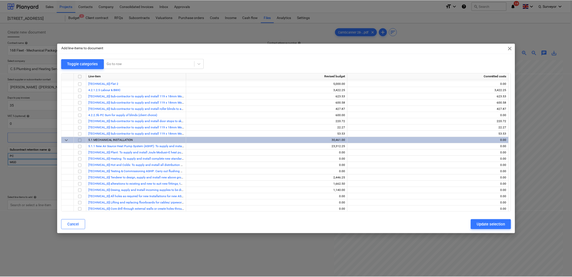
scroll to position [156, 0]
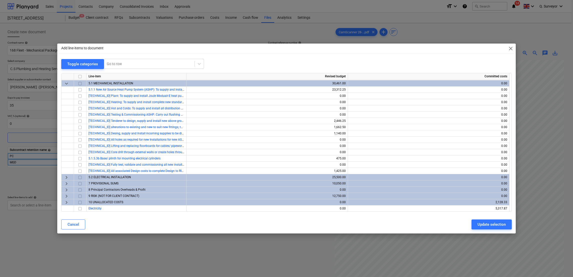
click at [79, 83] on input "checkbox" at bounding box center [80, 83] width 6 height 6
click at [482, 222] on div "Update selection" at bounding box center [492, 224] width 28 height 7
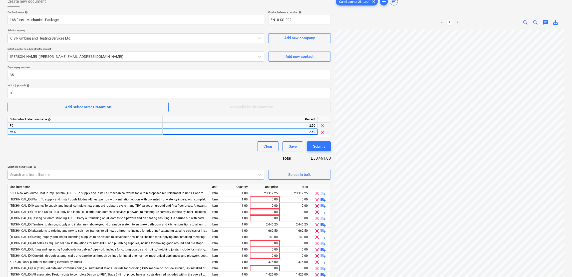
scroll to position [51, 0]
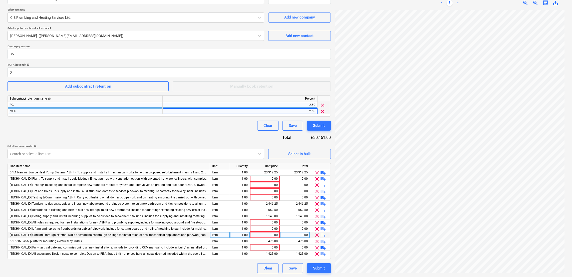
click at [39, 234] on span "[TECHNICAL_ID] Core drill through external walls or create holes through ceilin…" at bounding box center [250, 235] width 481 height 4
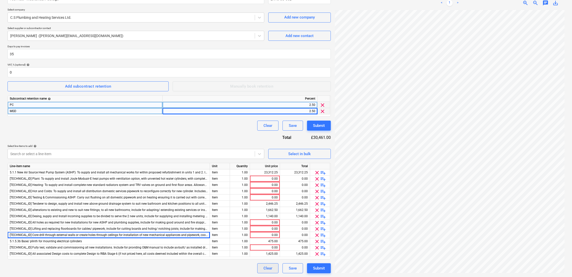
click at [262, 268] on button "Clear" at bounding box center [267, 268] width 21 height 10
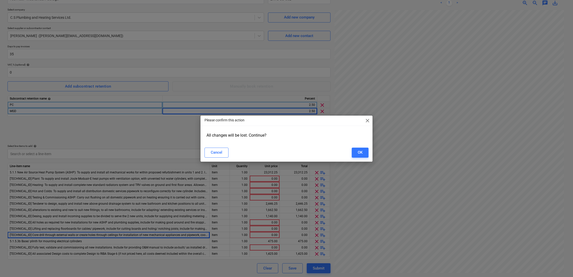
click at [370, 120] on span "close" at bounding box center [368, 121] width 6 height 6
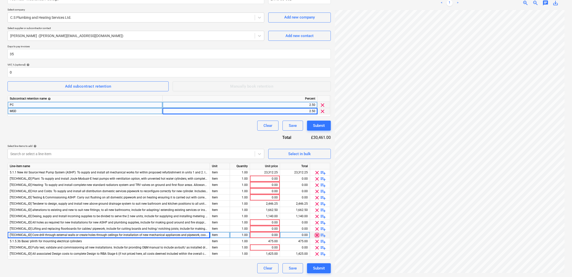
click at [316, 233] on span "clear" at bounding box center [317, 235] width 6 height 6
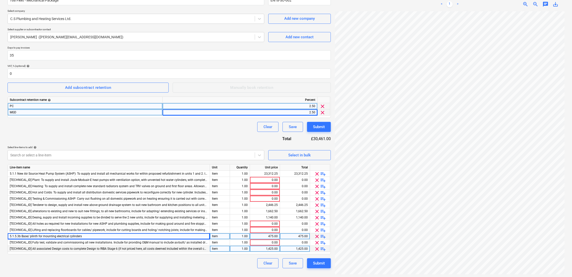
click at [271, 248] on div "1,425.00" at bounding box center [265, 249] width 26 height 6
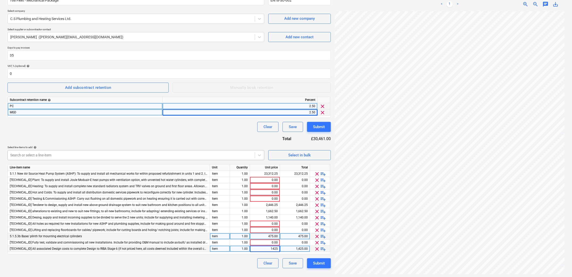
type input "0"
click at [233, 136] on div "Contract name help 168 Fleet - Mechanical Package Contract reference number hel…" at bounding box center [169, 129] width 323 height 277
click at [268, 239] on div "0.00" at bounding box center [265, 242] width 26 height 6
click at [270, 246] on div "0.00" at bounding box center [265, 249] width 26 height 6
type input "374"
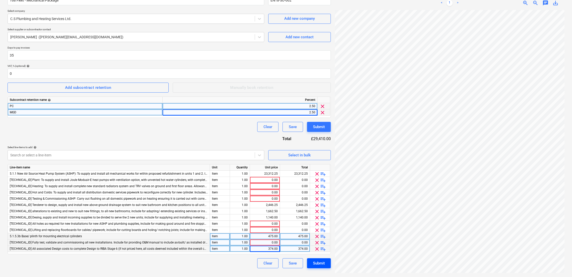
click at [329, 264] on button "Submit" at bounding box center [319, 263] width 24 height 10
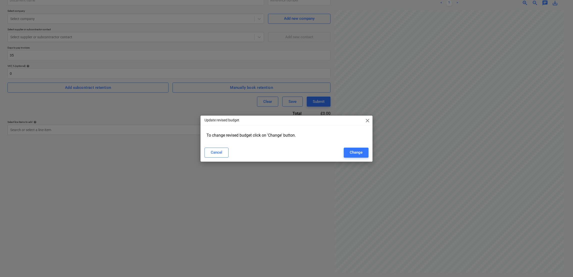
type input "EN18-SO-002"
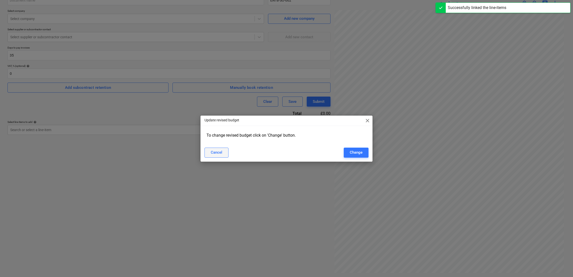
click at [223, 150] on button "Cancel" at bounding box center [217, 153] width 24 height 10
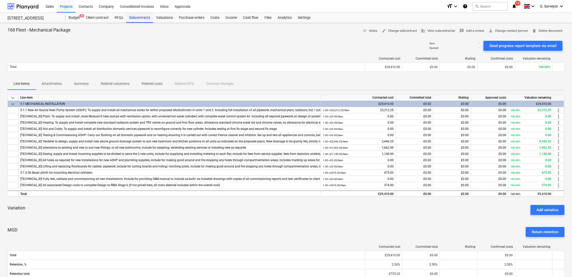
click at [130, 17] on div "Subcontracts" at bounding box center [139, 18] width 27 height 10
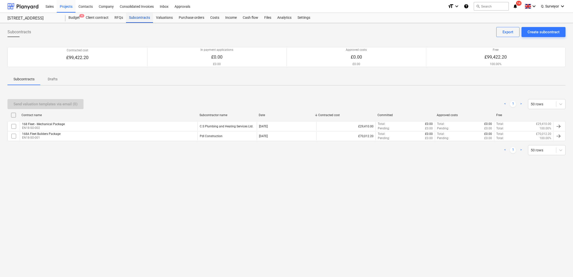
click at [138, 20] on div "Subcontracts" at bounding box center [139, 18] width 27 height 10
click at [548, 31] on div "Create subcontract" at bounding box center [544, 32] width 32 height 7
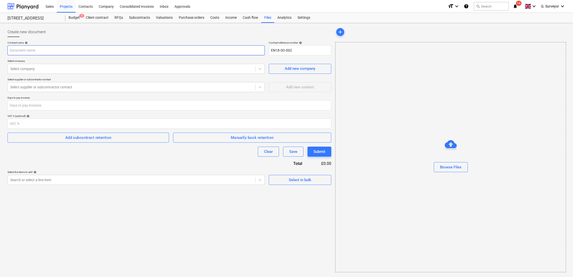
click at [46, 50] on input "text" at bounding box center [136, 50] width 257 height 10
click at [208, 261] on div "Create new document Contract name help Contract reference number help EN18-SO-0…" at bounding box center [170, 149] width 328 height 249
click at [74, 17] on div "Budget 4" at bounding box center [74, 18] width 17 height 10
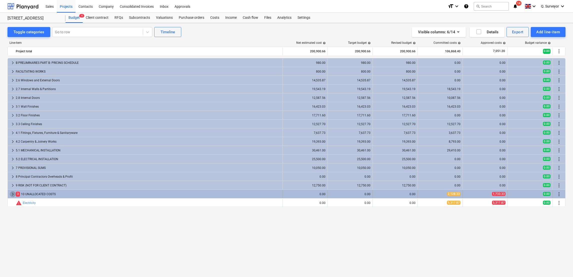
click at [13, 193] on span "keyboard_arrow_right" at bounding box center [13, 194] width 6 height 6
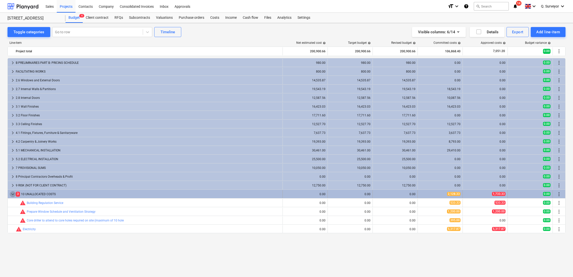
click at [12, 194] on span "keyboard_arrow_down" at bounding box center [13, 194] width 6 height 6
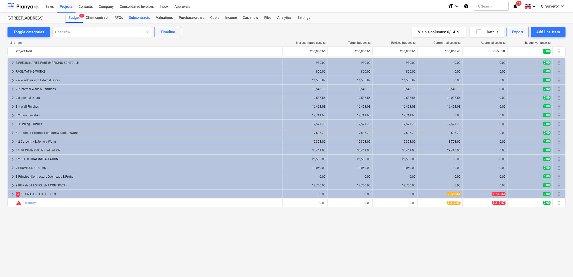
click at [129, 19] on div "Subcontracts" at bounding box center [139, 18] width 27 height 10
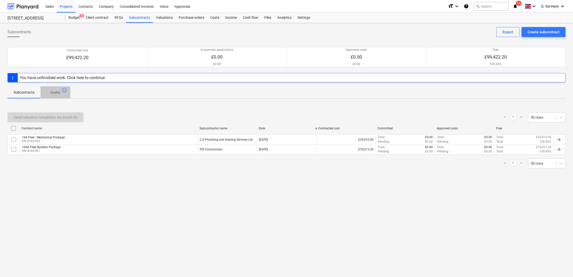
click at [70, 95] on span "Drafts 1" at bounding box center [56, 92] width 30 height 9
